Goal: Transaction & Acquisition: Purchase product/service

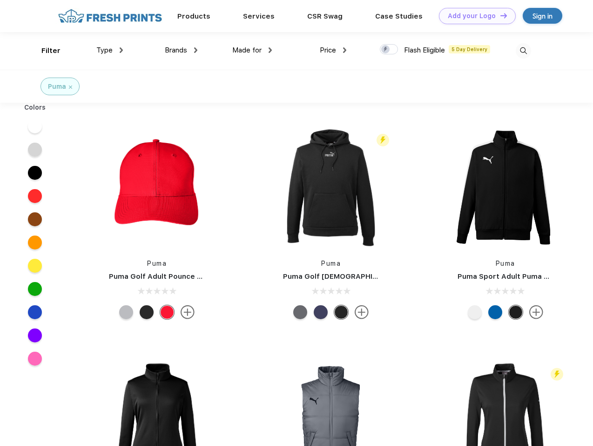
click at [473, 16] on link "Add your Logo Design Tool" at bounding box center [477, 16] width 77 height 16
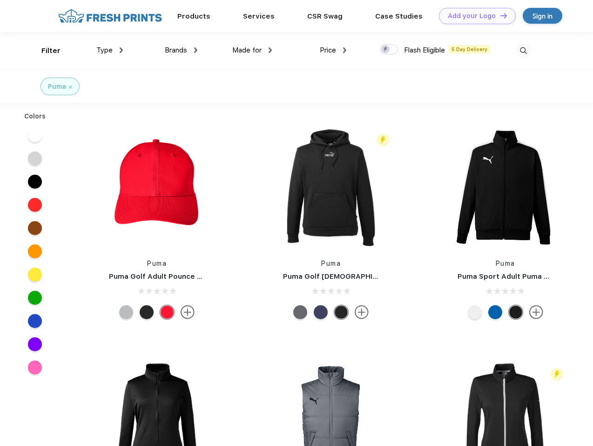
click at [0, 0] on div "Design Tool" at bounding box center [0, 0] width 0 height 0
click at [499, 15] on link "Add your Logo Design Tool" at bounding box center [477, 16] width 77 height 16
click at [45, 51] on div "Filter" at bounding box center [50, 51] width 19 height 11
click at [110, 50] on span "Type" at bounding box center [104, 50] width 16 height 8
click at [181, 50] on span "Brands" at bounding box center [176, 50] width 22 height 8
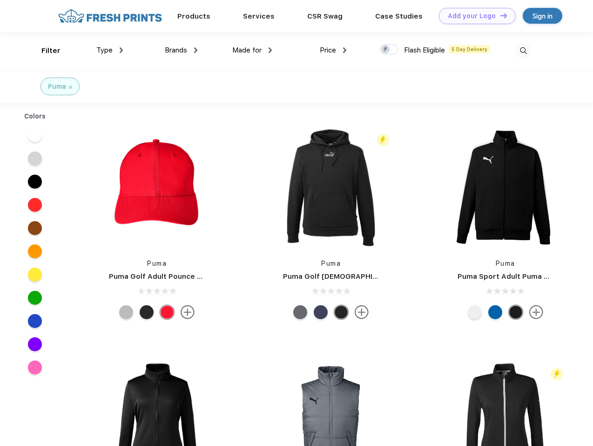
click at [252, 50] on span "Made for" at bounding box center [246, 50] width 29 height 8
click at [333, 50] on span "Price" at bounding box center [328, 50] width 16 height 8
click at [389, 50] on div at bounding box center [389, 49] width 18 height 10
click at [386, 50] on input "checkbox" at bounding box center [383, 47] width 6 height 6
click at [523, 51] on img at bounding box center [522, 50] width 15 height 15
